Goal: Book appointment/travel/reservation

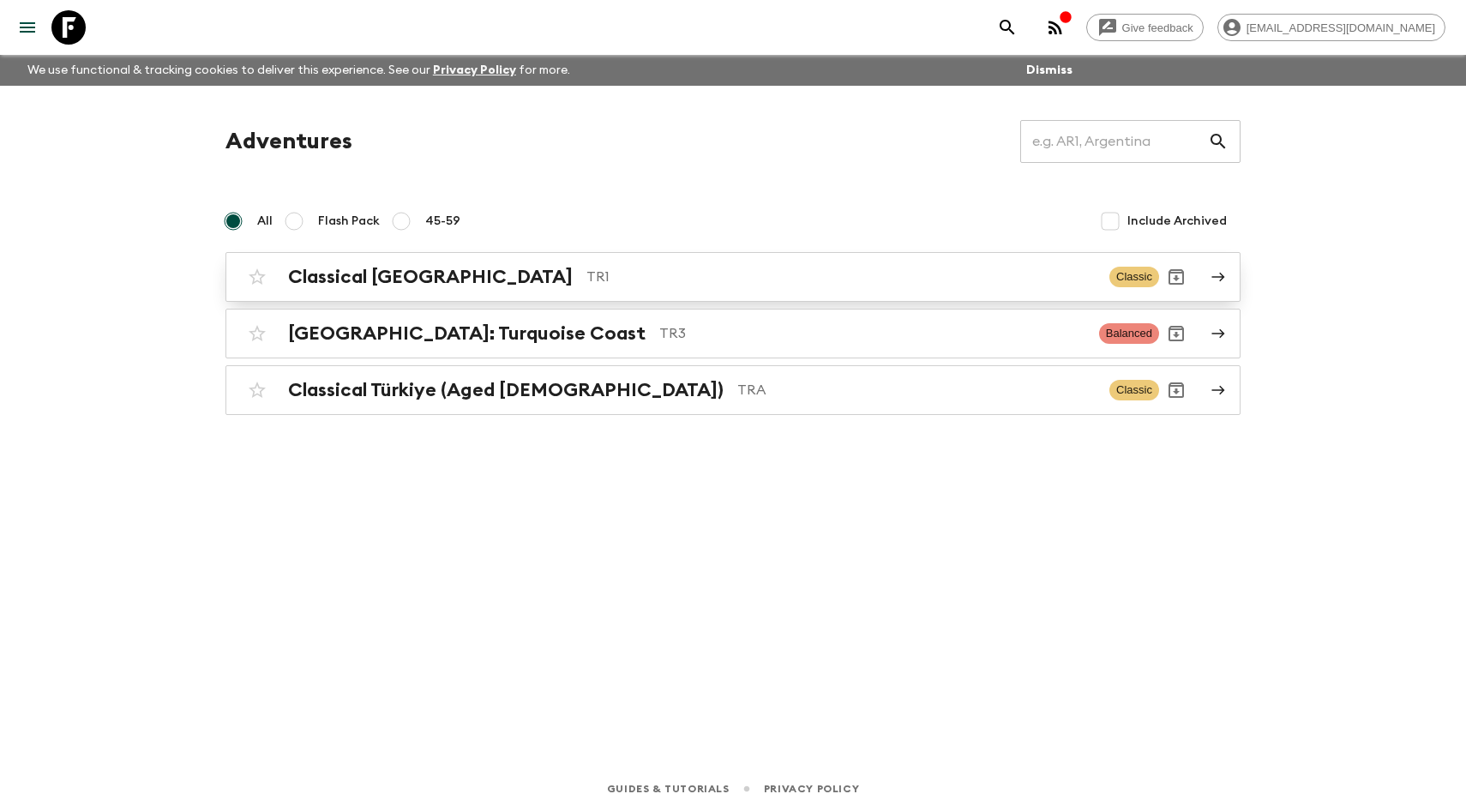
click at [586, 278] on p "TR1" at bounding box center [841, 277] width 510 height 21
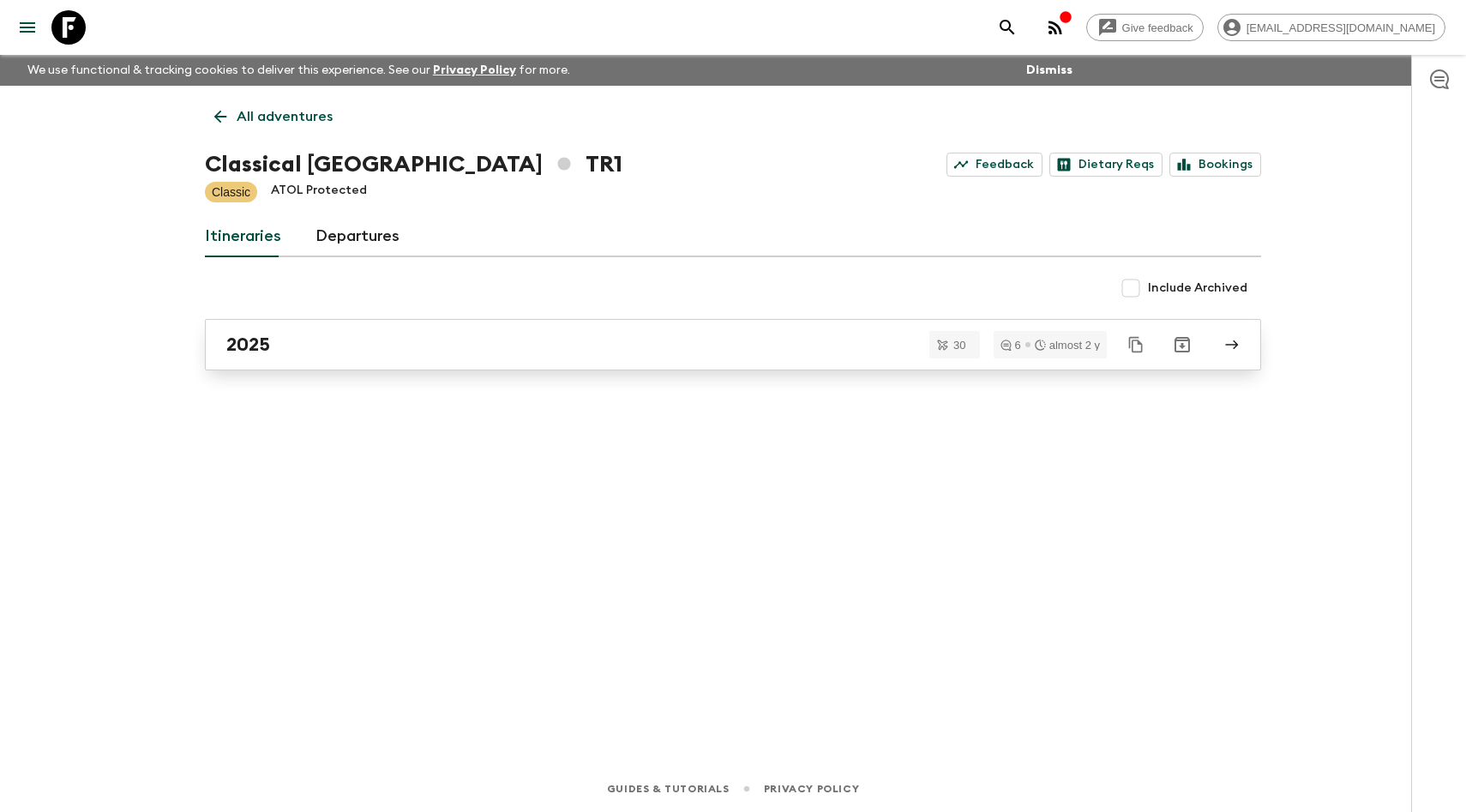
click at [484, 360] on link "2025" at bounding box center [733, 345] width 1056 height 52
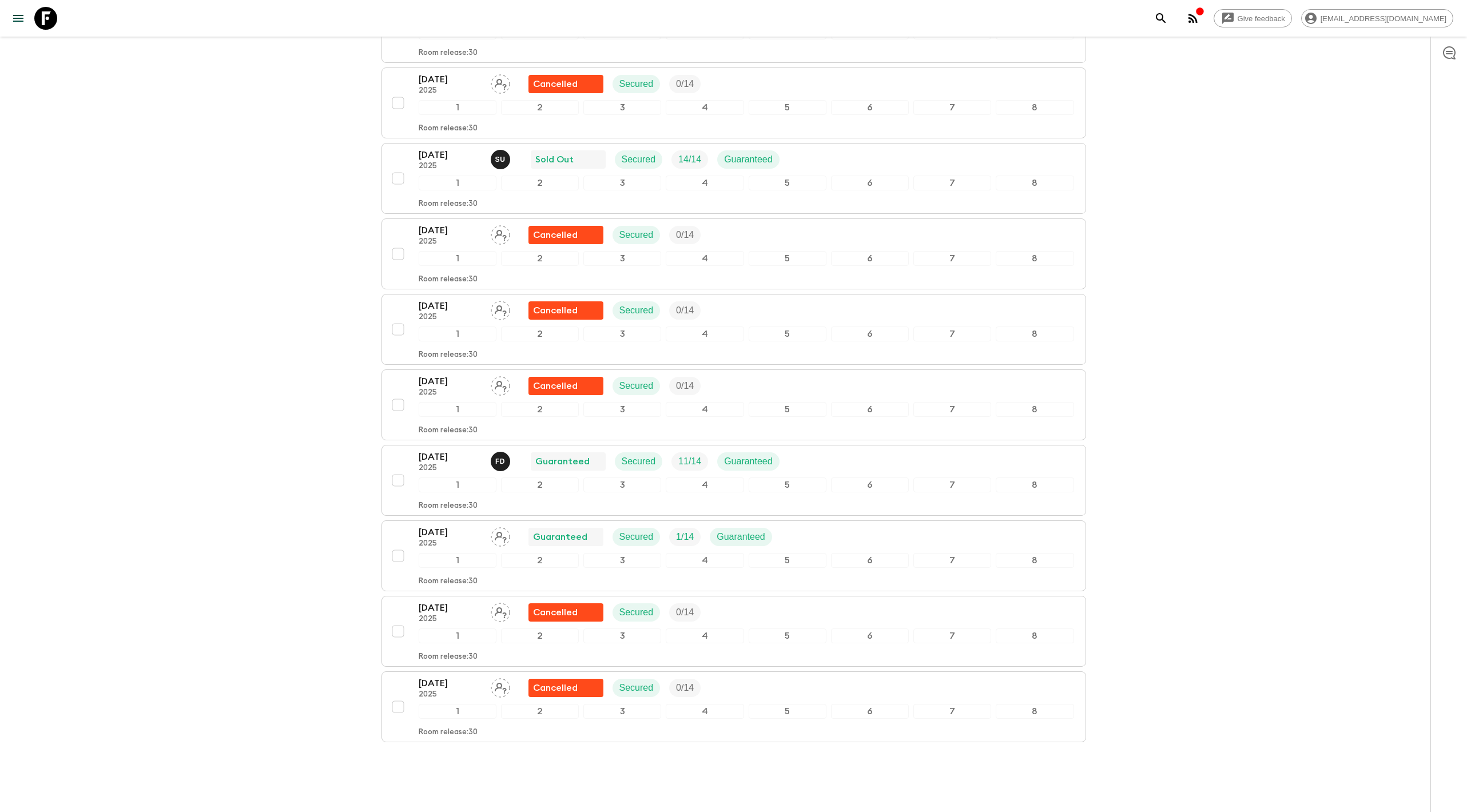
scroll to position [1413, 0]
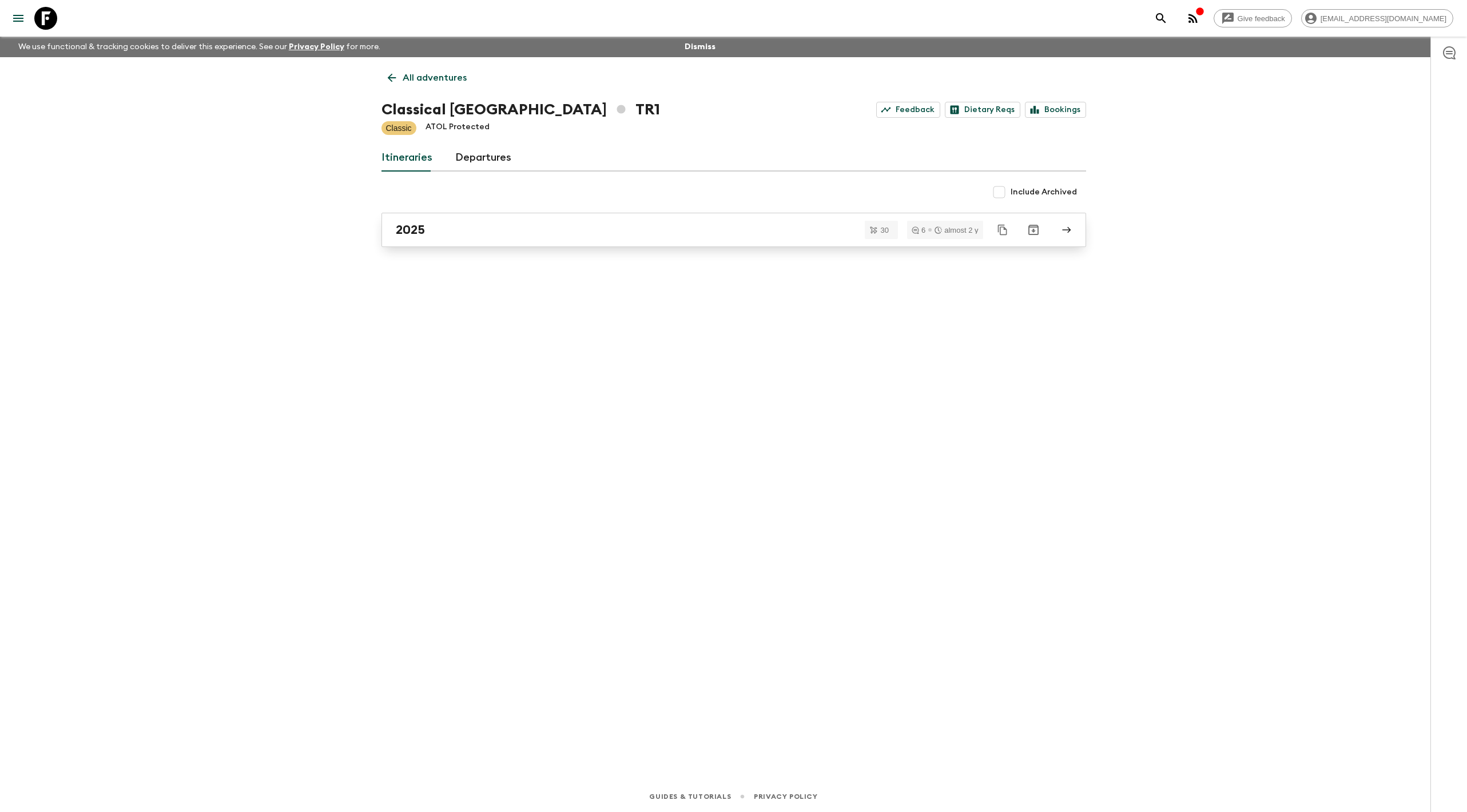
click at [410, 235] on h2 "2025" at bounding box center [410, 229] width 29 height 15
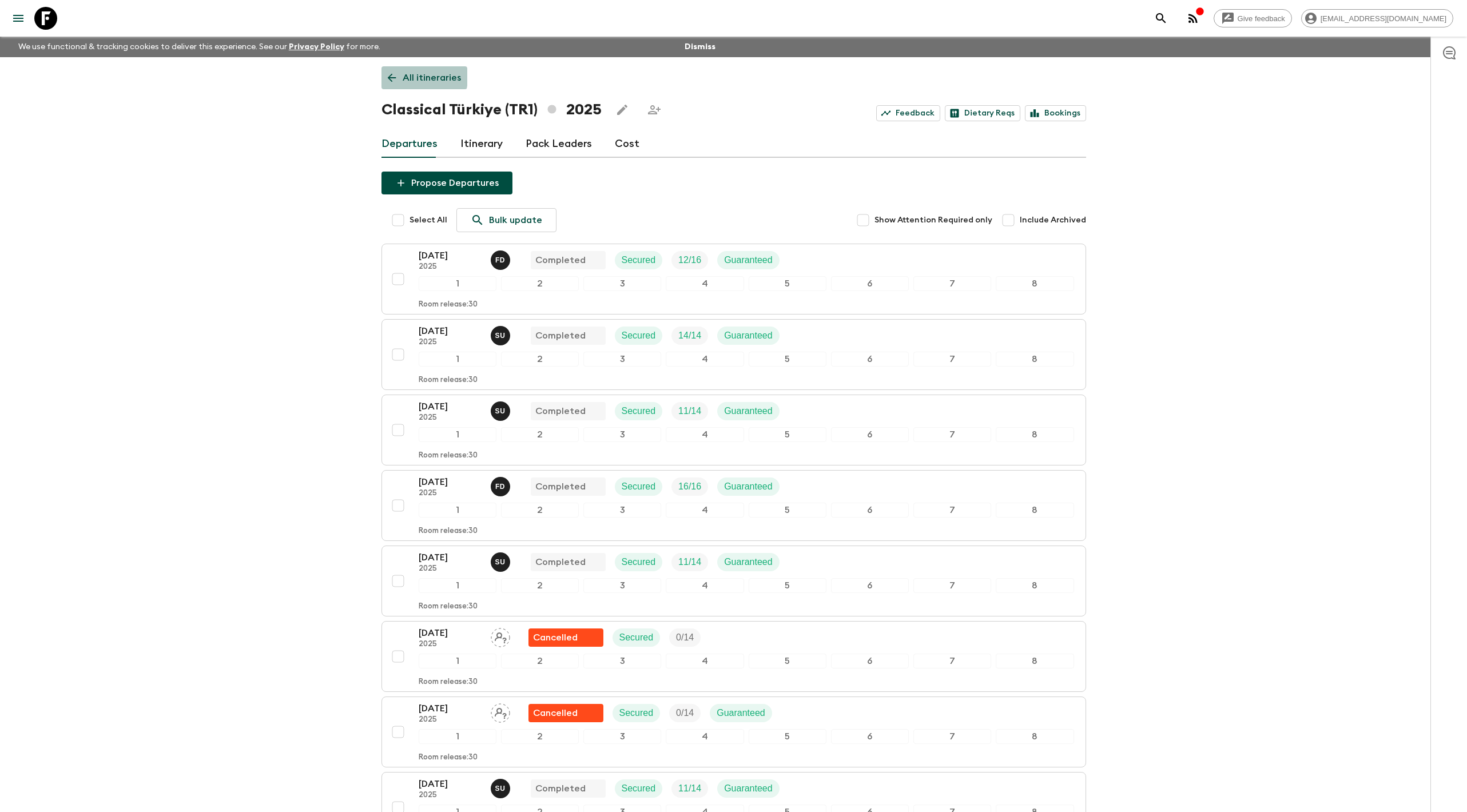
click at [398, 77] on link "All itineraries" at bounding box center [425, 77] width 86 height 23
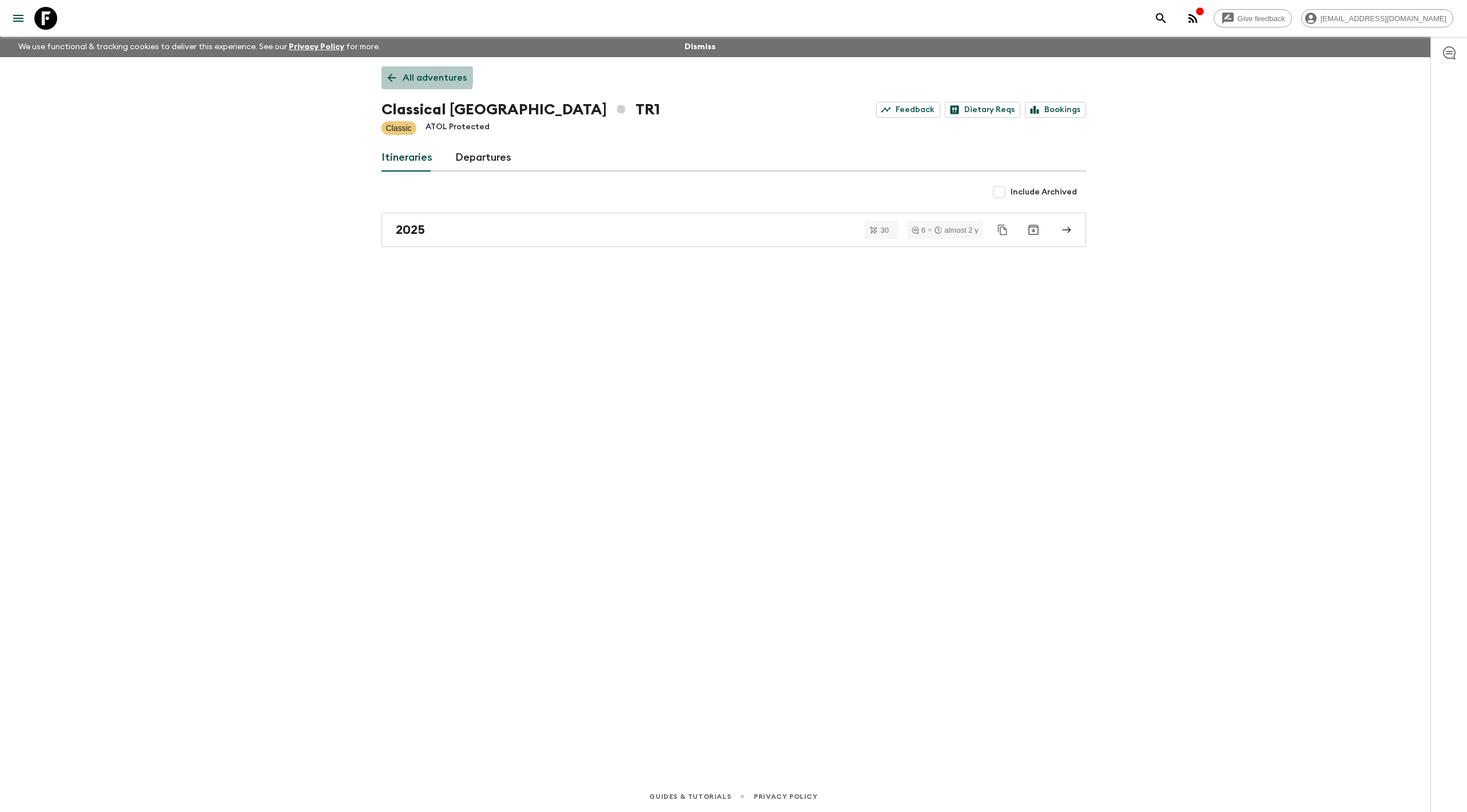
click at [399, 74] on link "All adventures" at bounding box center [427, 77] width 91 height 23
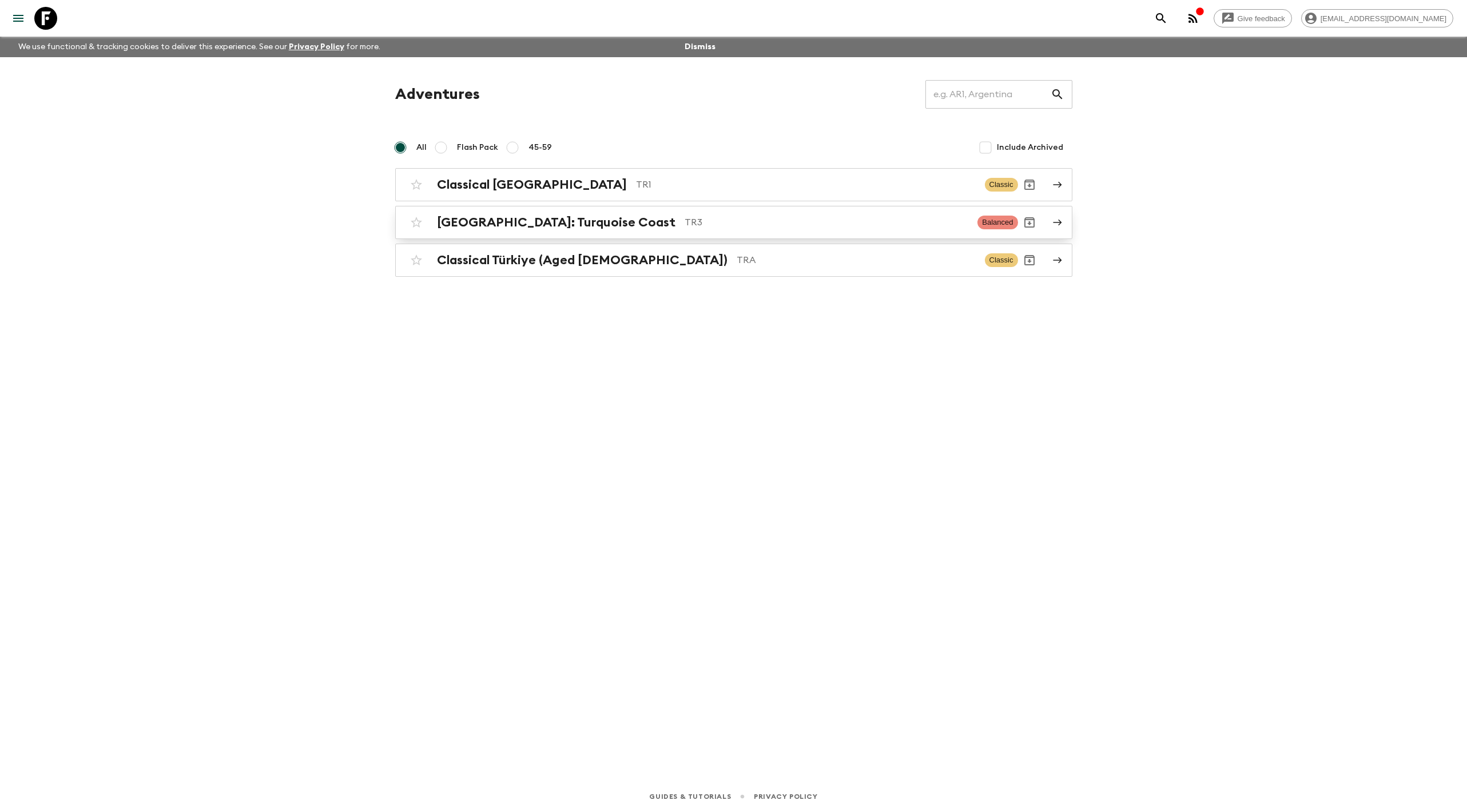
click at [612, 229] on div "[GEOGRAPHIC_DATA]: Turquoise Coast TR3" at bounding box center [703, 222] width 532 height 15
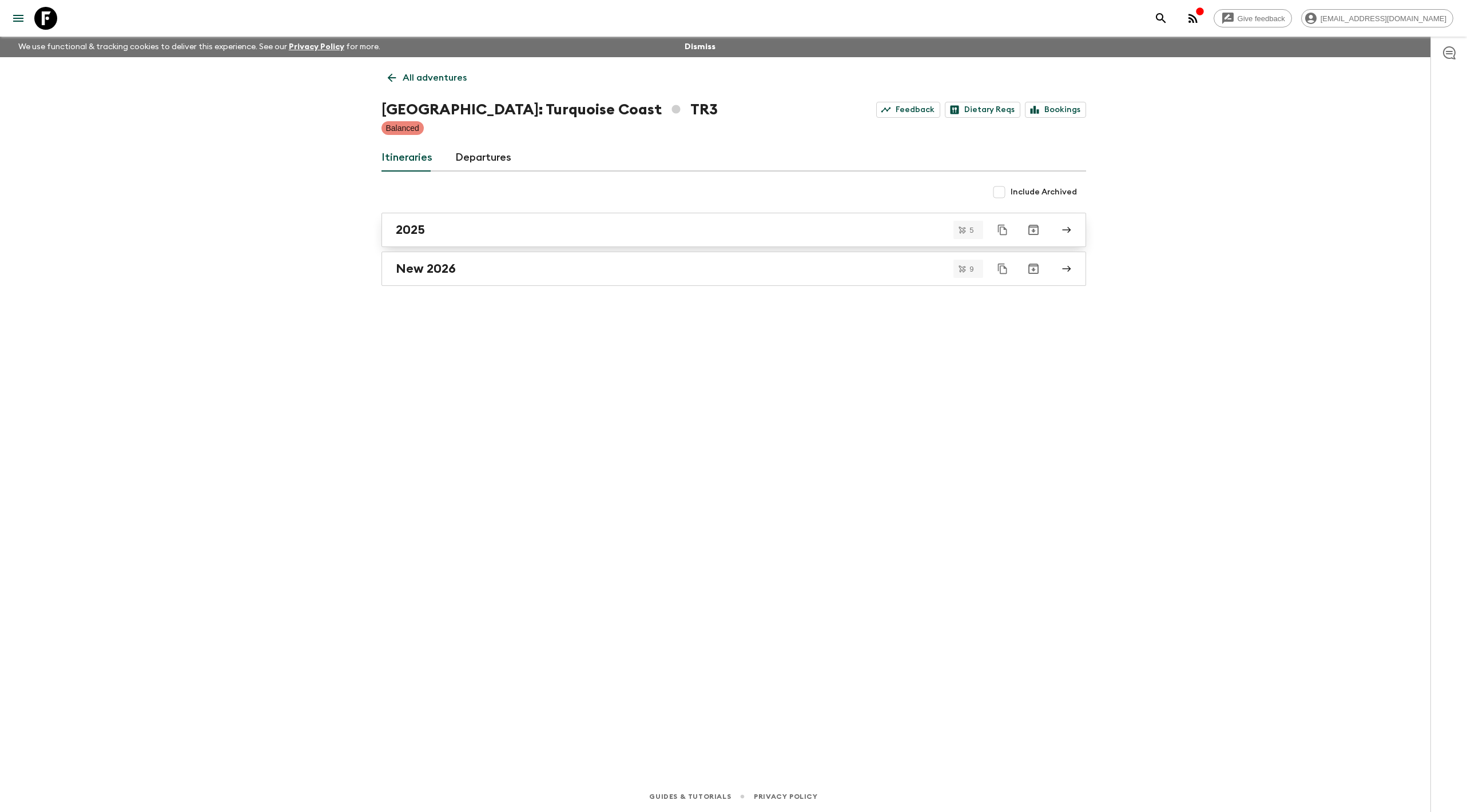
click at [600, 233] on div "2025" at bounding box center [722, 229] width 654 height 15
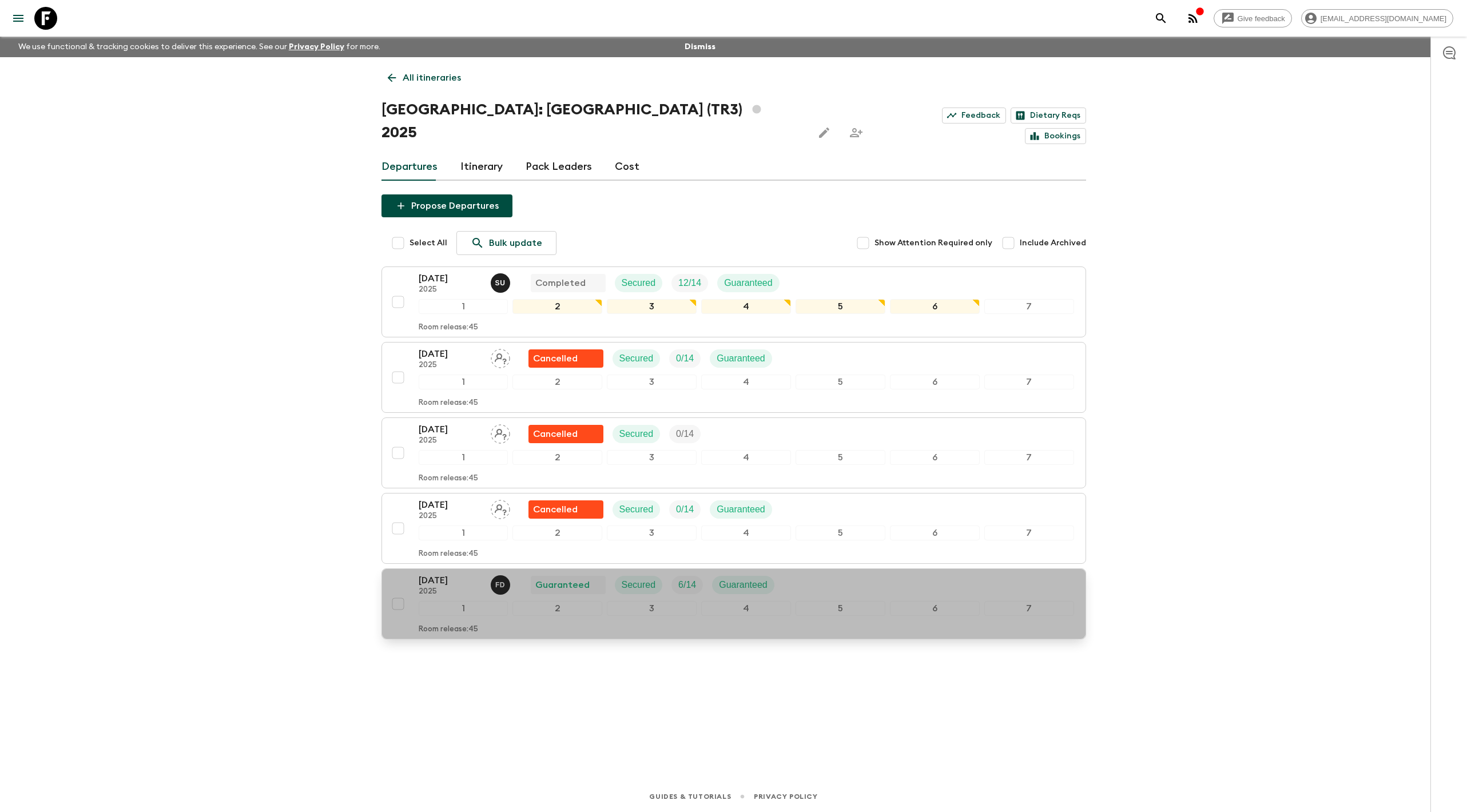
click at [755, 407] on div "[DATE] 2025 F D Guaranteed Secured 6 / 14 Guaranteed" at bounding box center [746, 585] width 655 height 23
click at [450, 407] on p "[DATE]" at bounding box center [450, 580] width 63 height 14
